Goal: Task Accomplishment & Management: Manage account settings

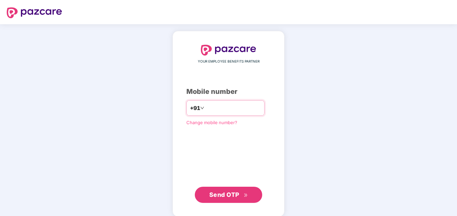
click at [206, 110] on input "number" at bounding box center [233, 108] width 55 height 11
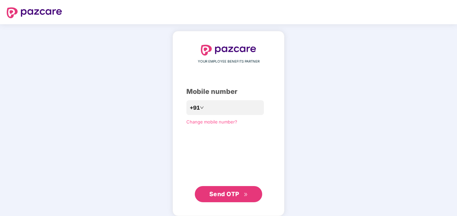
click at [221, 193] on span "Send OTP" at bounding box center [224, 194] width 30 height 7
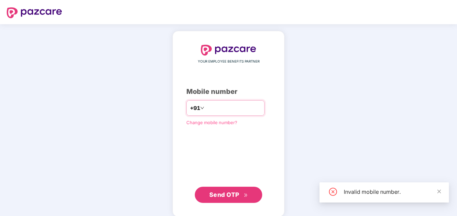
click at [236, 112] on input "*********" at bounding box center [233, 108] width 55 height 11
type input "**********"
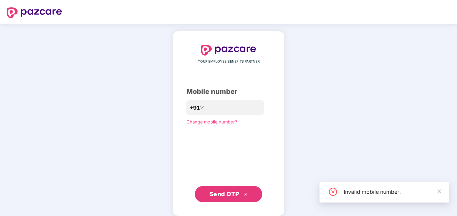
click at [218, 196] on span "Send OTP" at bounding box center [224, 194] width 30 height 7
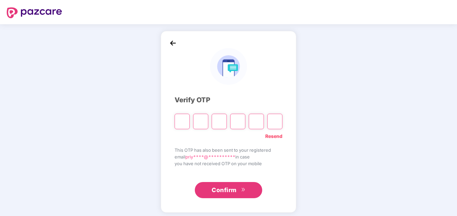
type input "*"
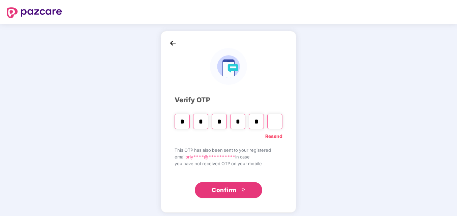
type input "*"
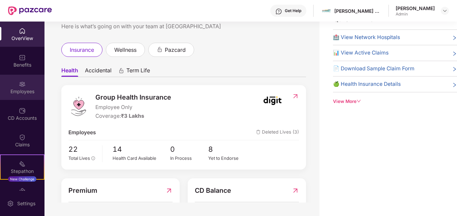
click at [30, 88] on div "Employees" at bounding box center [22, 91] width 45 height 7
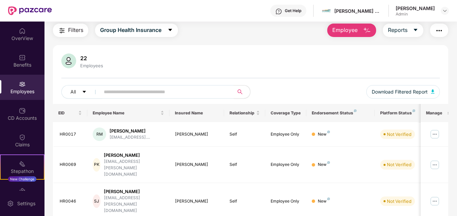
click at [356, 33] on span "Employee" at bounding box center [344, 30] width 25 height 8
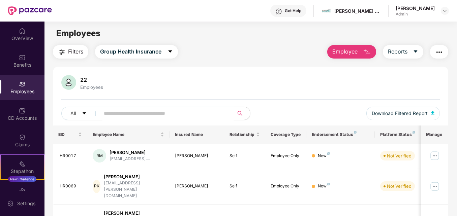
click at [120, 117] on input "text" at bounding box center [164, 114] width 121 height 10
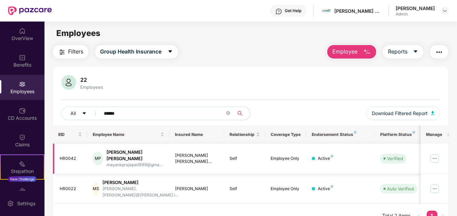
type input "******"
click at [439, 160] on img at bounding box center [435, 158] width 11 height 11
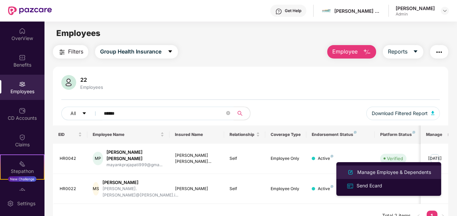
click at [364, 175] on div "Manage Employee & Dependents" at bounding box center [394, 172] width 77 height 7
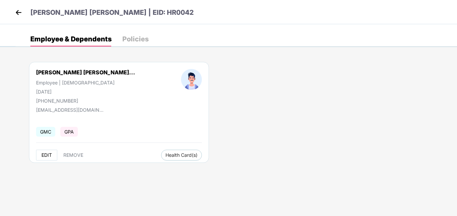
click at [48, 153] on span "EDIT" at bounding box center [46, 155] width 10 height 5
select select "****"
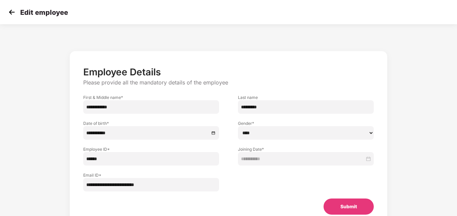
scroll to position [29, 0]
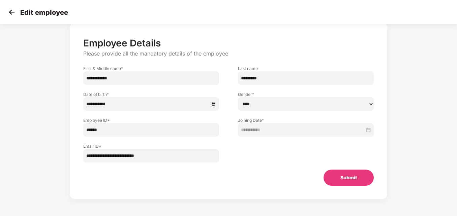
click at [344, 178] on button "Submit" at bounding box center [349, 178] width 50 height 16
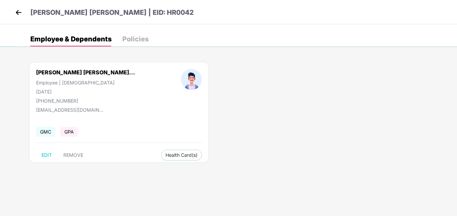
click at [133, 37] on div "Policies" at bounding box center [135, 39] width 26 height 7
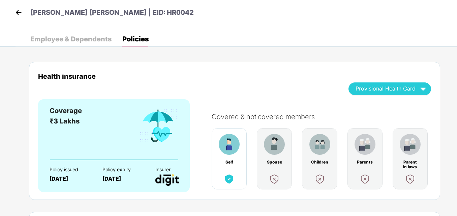
click at [91, 42] on div "Employee & Dependents" at bounding box center [70, 39] width 81 height 7
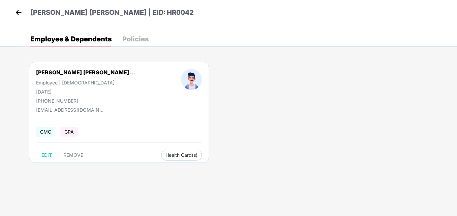
click at [19, 11] on img at bounding box center [18, 12] width 10 height 10
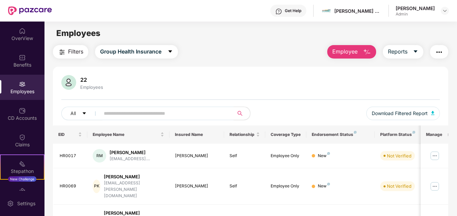
click at [355, 54] on span "Employee" at bounding box center [344, 52] width 25 height 8
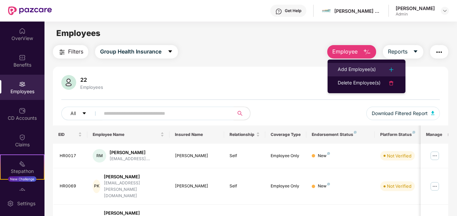
click at [354, 65] on li "Add Employee(s)" at bounding box center [367, 69] width 78 height 13
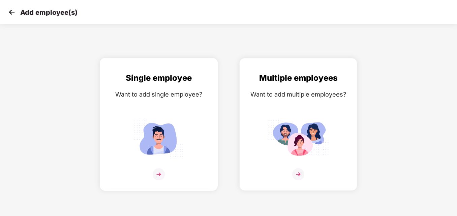
click at [161, 172] on img at bounding box center [159, 175] width 12 height 12
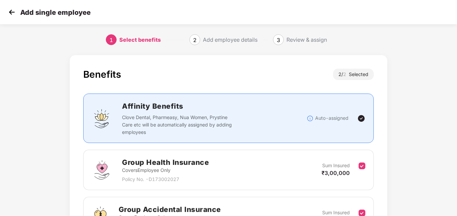
click at [17, 14] on div "Add single employee" at bounding box center [49, 12] width 84 height 10
click at [10, 13] on img at bounding box center [12, 12] width 10 height 10
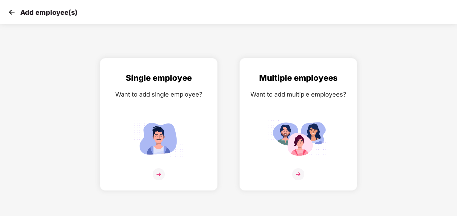
click at [10, 15] on img at bounding box center [12, 12] width 10 height 10
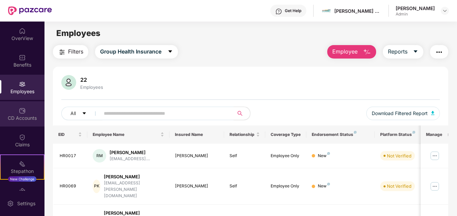
click at [33, 107] on div "CD Accounts" at bounding box center [22, 113] width 45 height 25
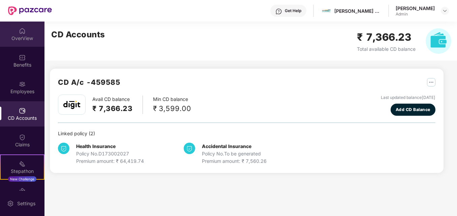
click at [29, 42] on div "OverView" at bounding box center [22, 34] width 45 height 25
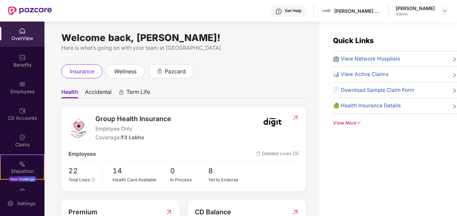
click at [16, 42] on div "OverView" at bounding box center [22, 34] width 45 height 25
